Goal: Task Accomplishment & Management: Manage account settings

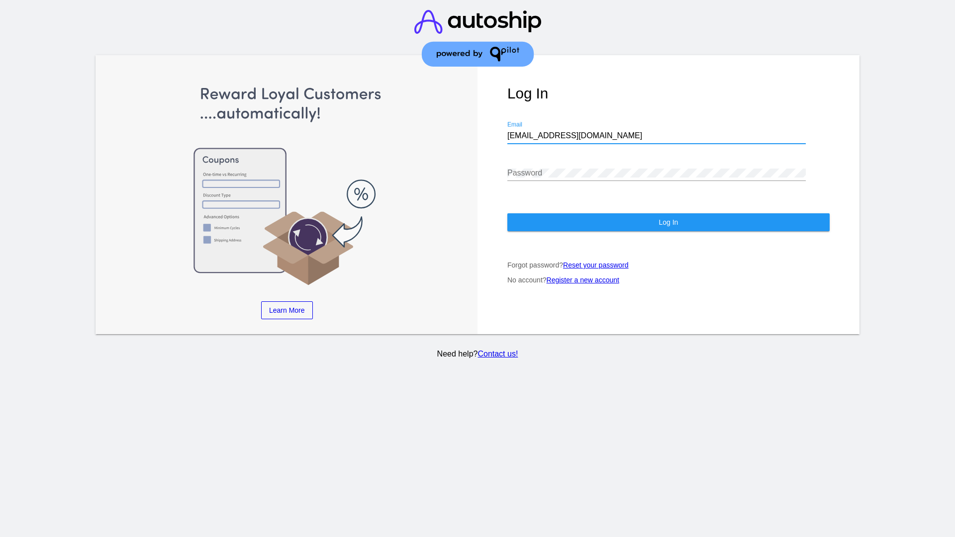
type input "jr@patternsinthecloud.com"
click at [668, 222] on span "Log In" at bounding box center [667, 222] width 19 height 8
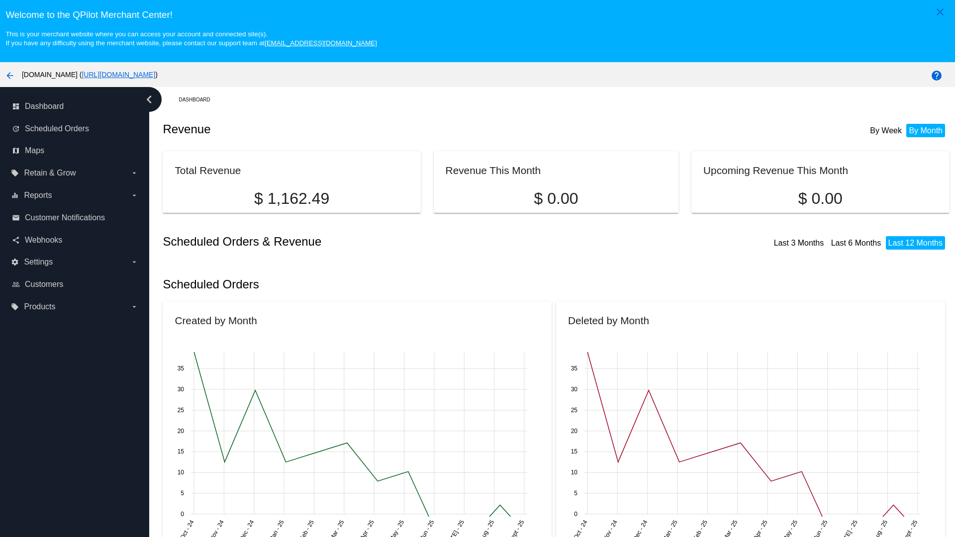
click at [75, 306] on label "local_offer Products arrow_drop_down" at bounding box center [74, 307] width 127 height 16
click at [0, 0] on input "local_offer Products arrow_drop_down" at bounding box center [0, 0] width 0 height 0
click at [46, 327] on span "Products" at bounding box center [46, 327] width 30 height 8
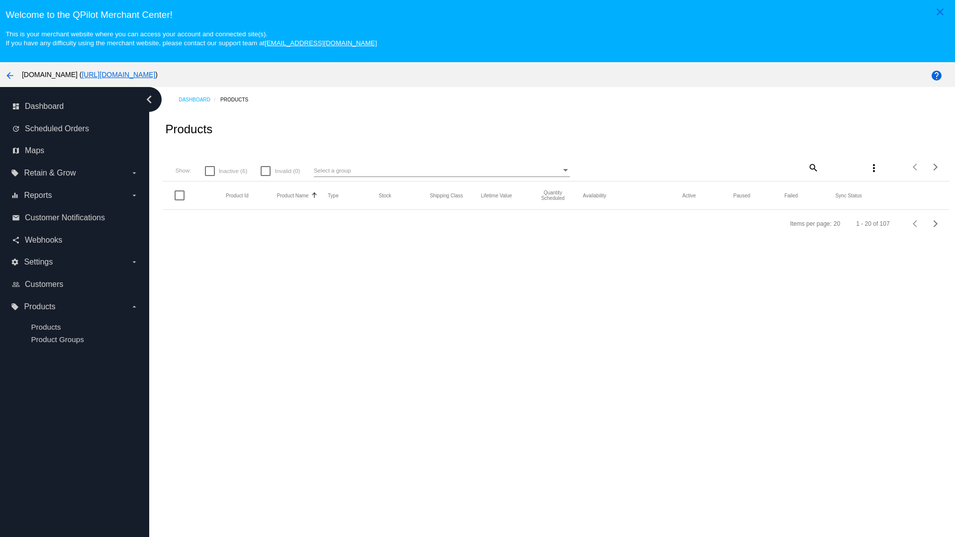
click at [226, 171] on span "Inactive (6)" at bounding box center [233, 171] width 28 height 12
click at [210, 176] on input "Inactive (6)" at bounding box center [209, 176] width 0 height 0
checkbox input "true"
click at [812, 167] on mat-icon "search" at bounding box center [812, 167] width 12 height 15
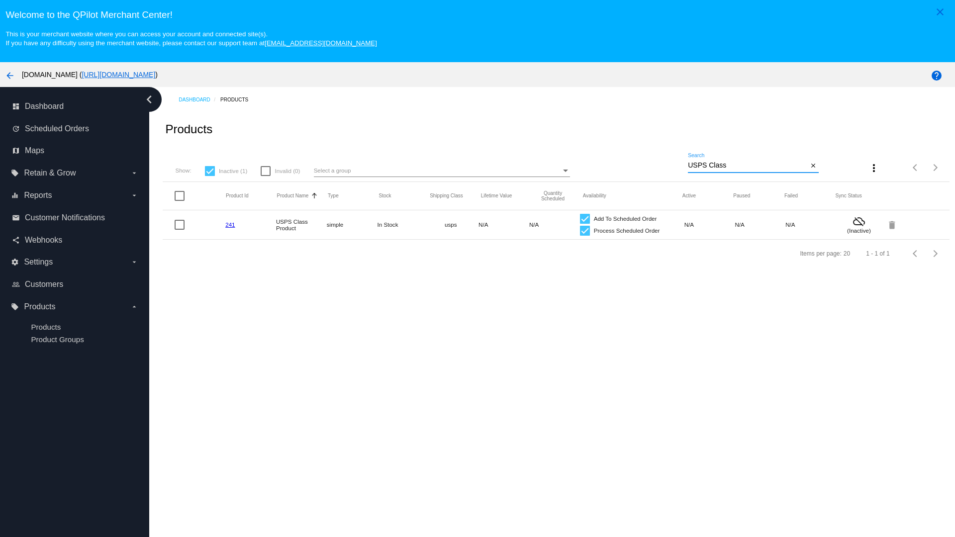
type input "Variable Enable"
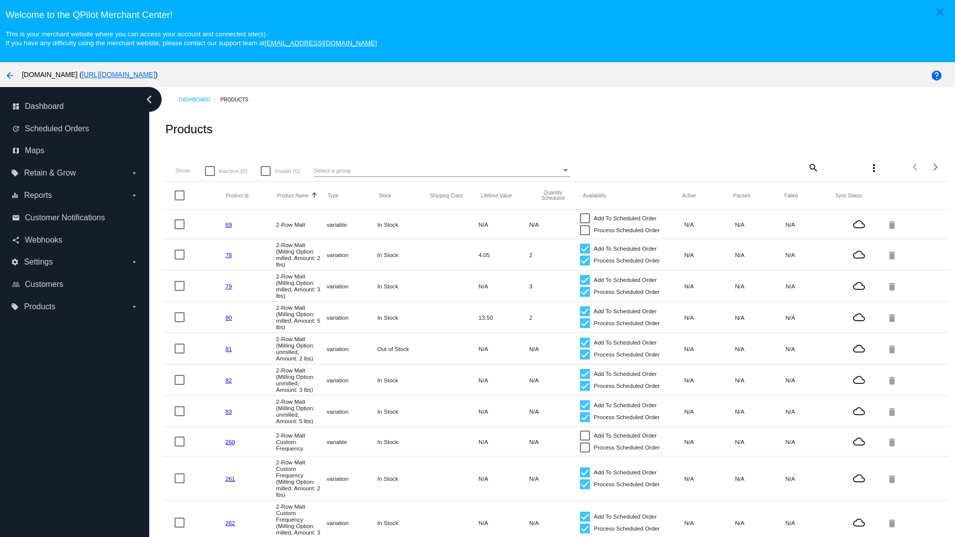
click at [812, 167] on mat-icon "search" at bounding box center [812, 167] width 12 height 15
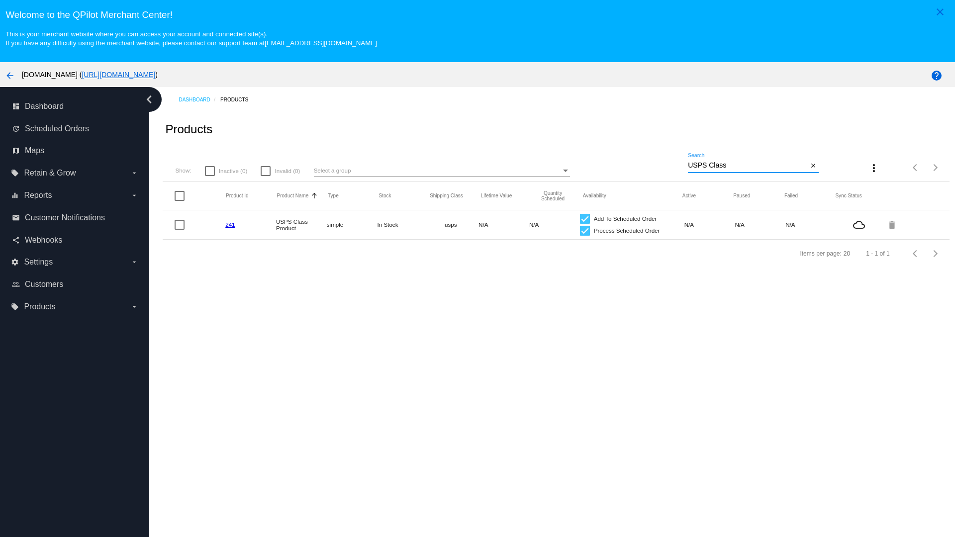
type input "Variable Enable"
